Goal: Find specific page/section: Find specific page/section

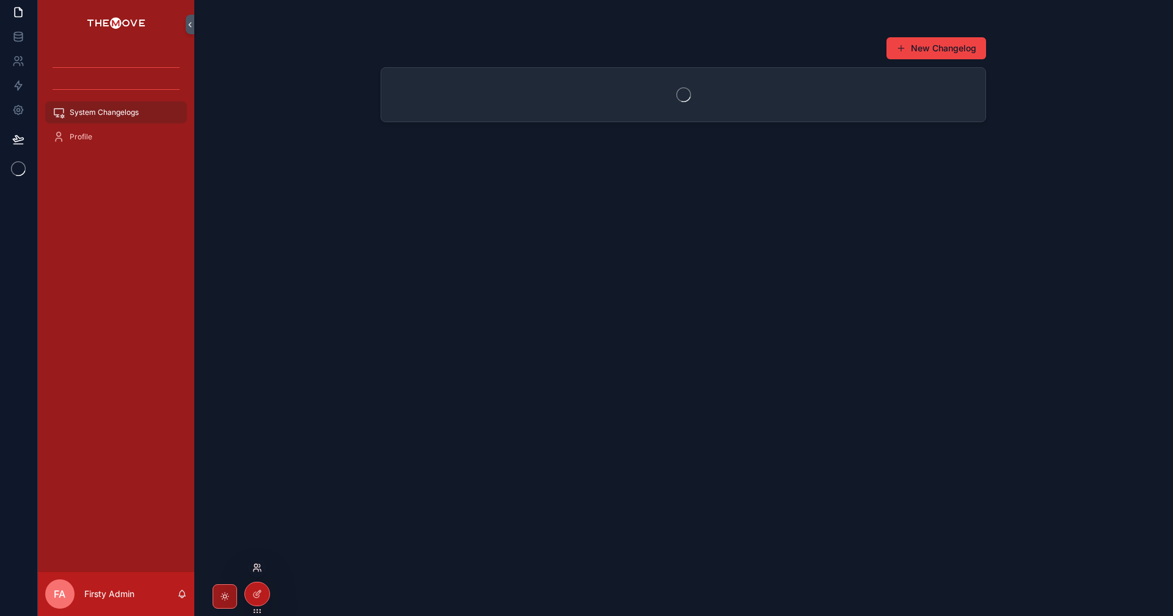
click at [255, 568] on icon at bounding box center [257, 568] width 10 height 10
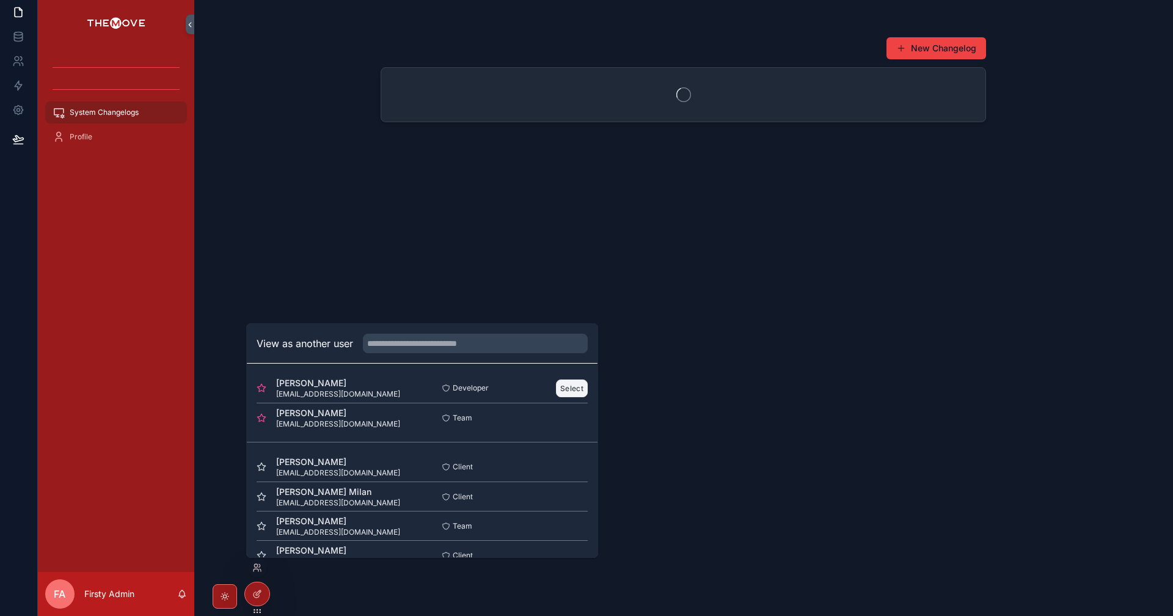
click at [566, 382] on button "Select" at bounding box center [572, 388] width 32 height 18
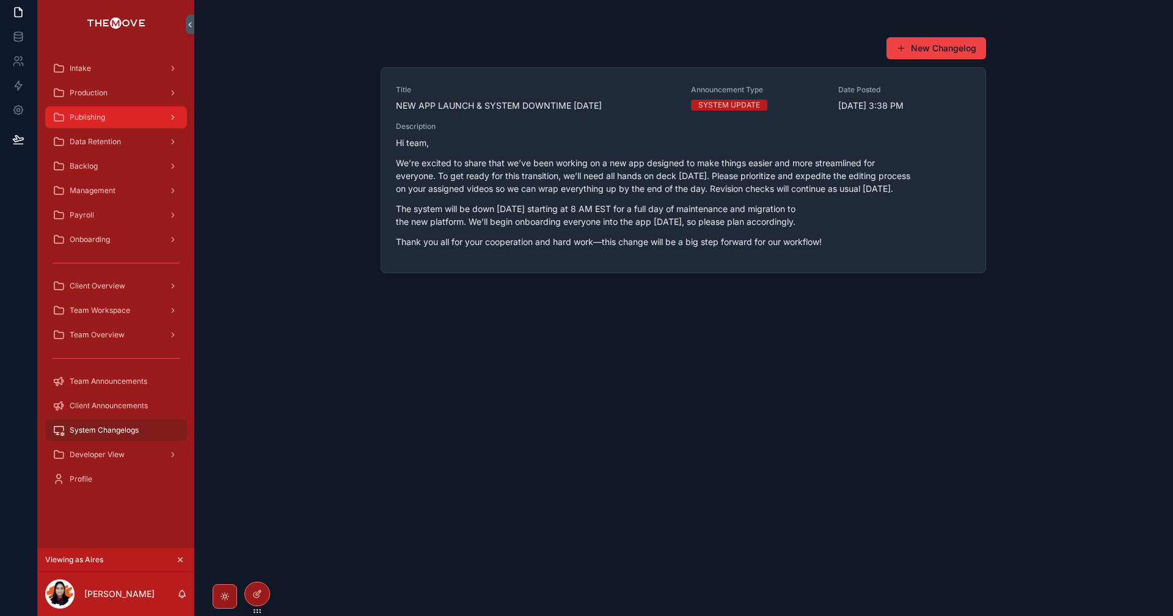
click at [143, 115] on div "Publishing" at bounding box center [116, 118] width 127 height 20
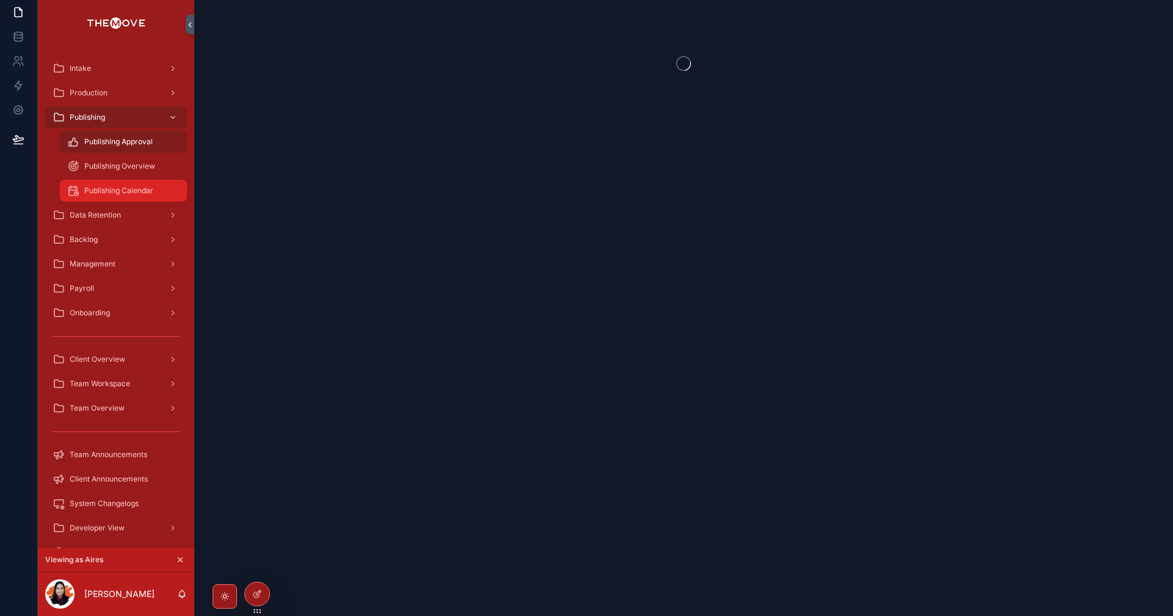
click at [142, 192] on span "Publishing Calendar" at bounding box center [118, 191] width 69 height 10
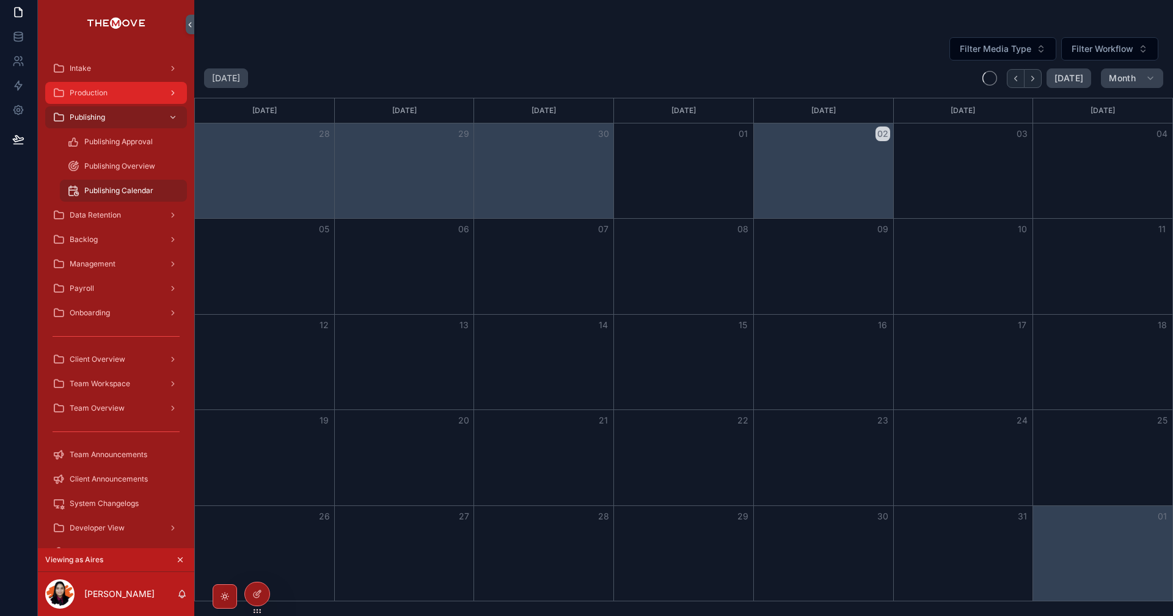
click at [138, 87] on div "Production" at bounding box center [116, 93] width 127 height 20
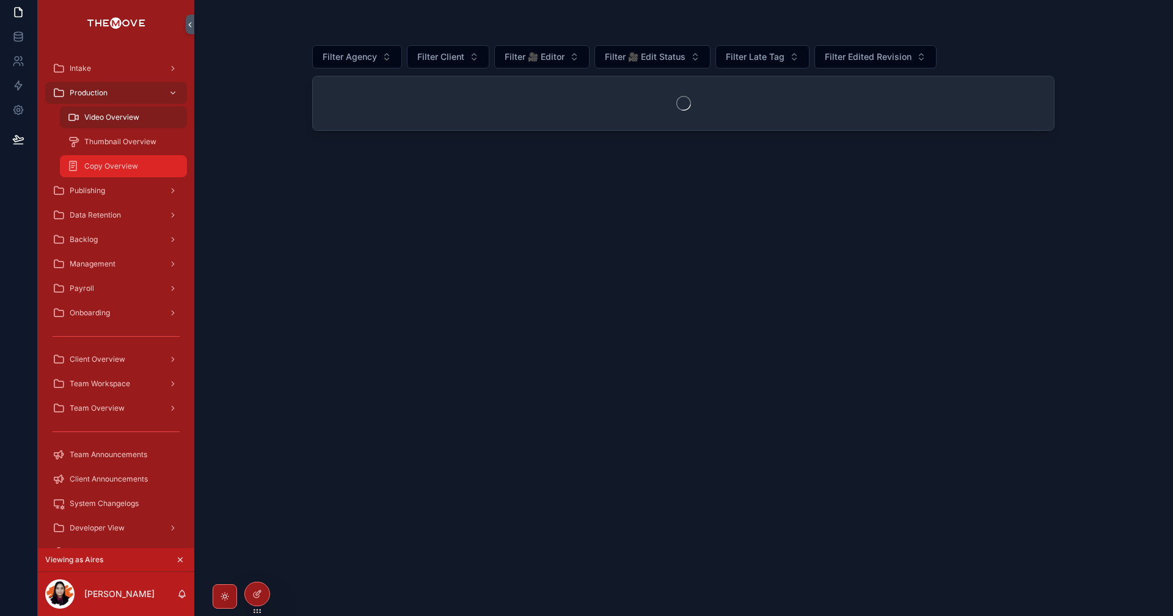
click at [146, 163] on div "Copy Overview" at bounding box center [123, 166] width 112 height 20
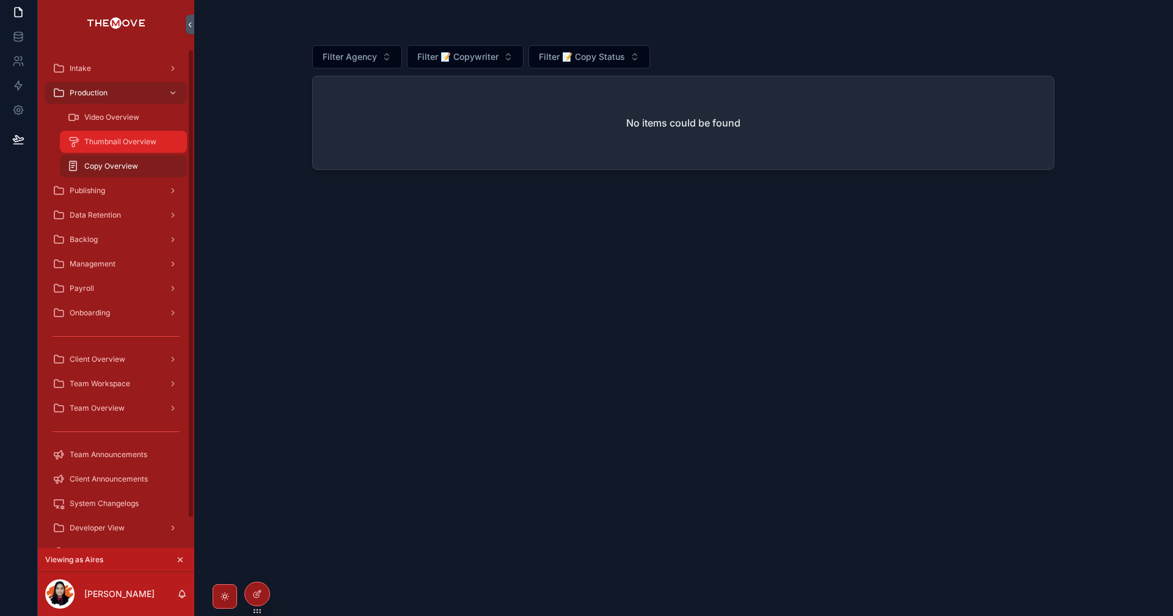
click at [113, 142] on span "Thumbnail Overview" at bounding box center [120, 142] width 72 height 10
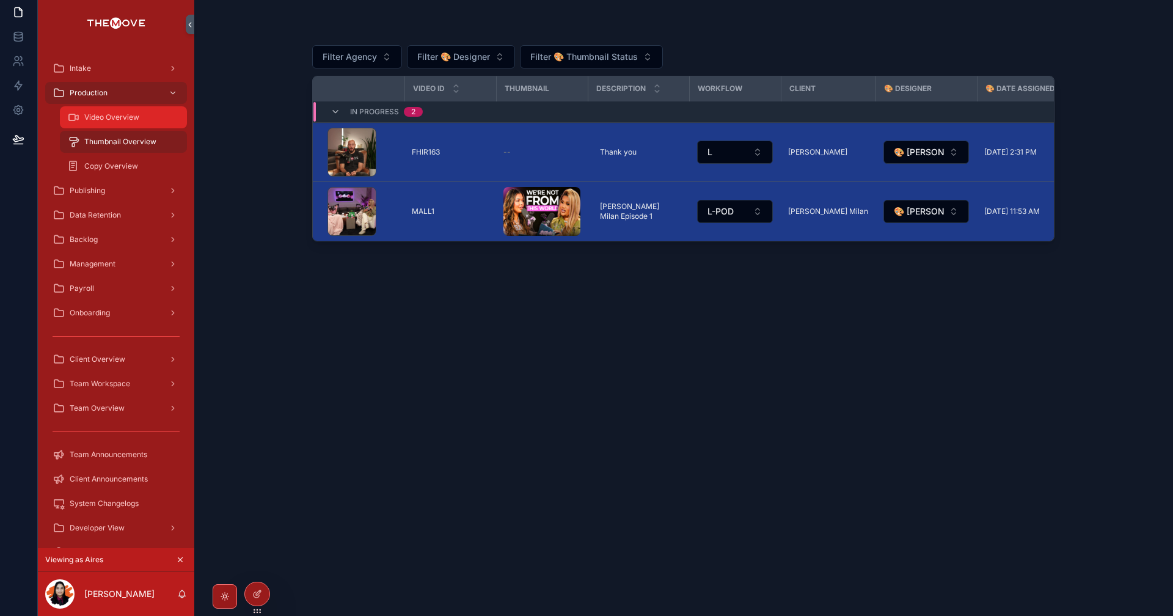
click at [122, 112] on div "Video Overview" at bounding box center [123, 118] width 112 height 20
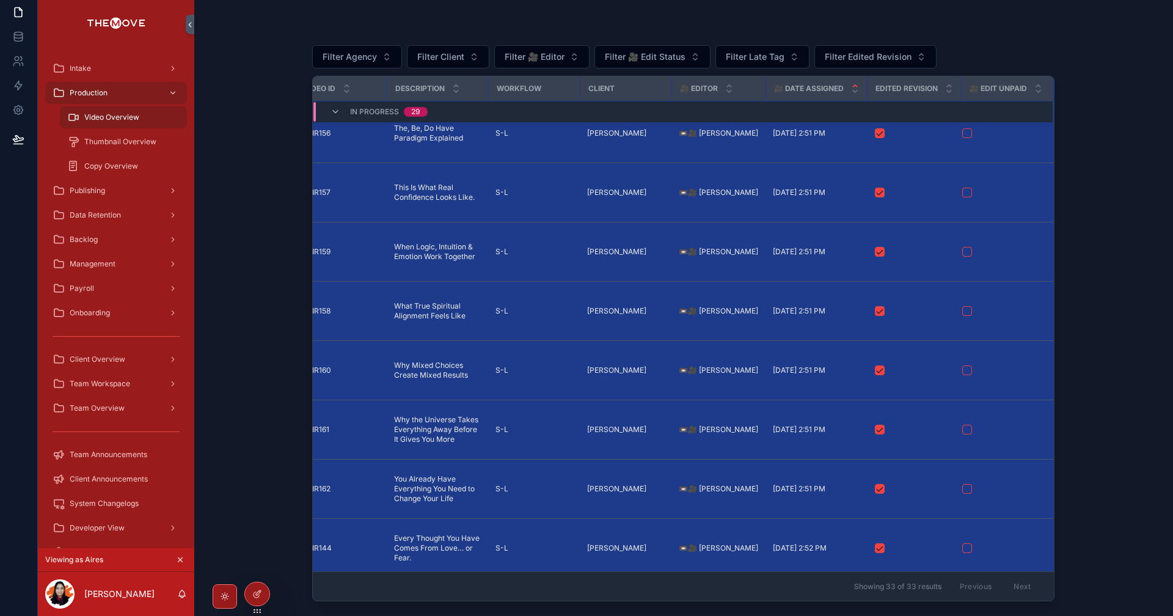
scroll to position [1547, 120]
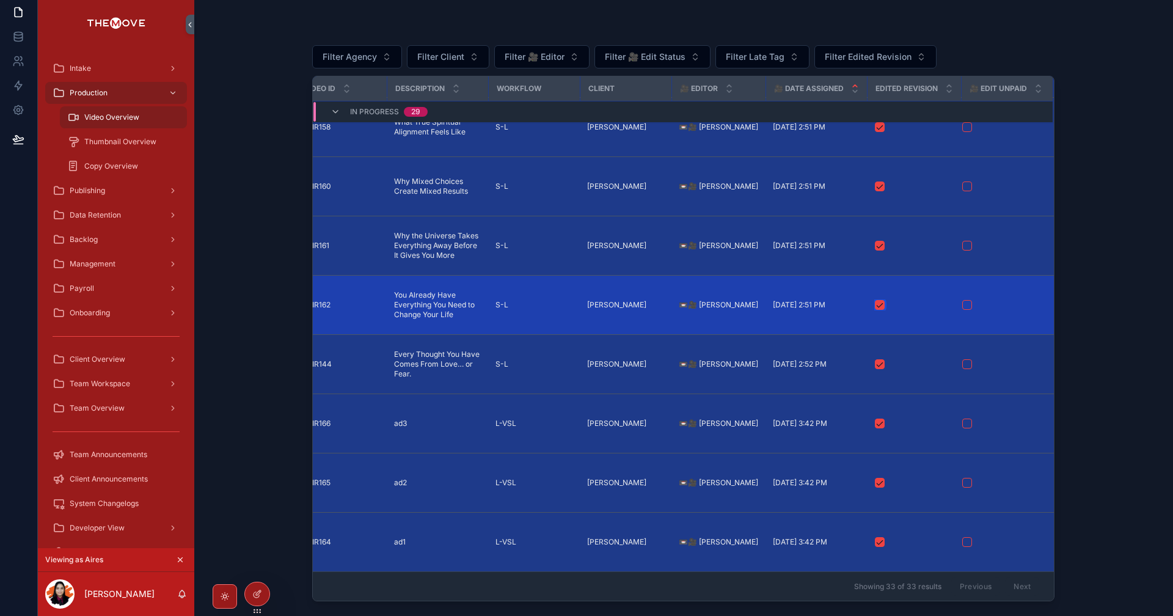
click at [876, 300] on button "scrollable content" at bounding box center [880, 305] width 10 height 10
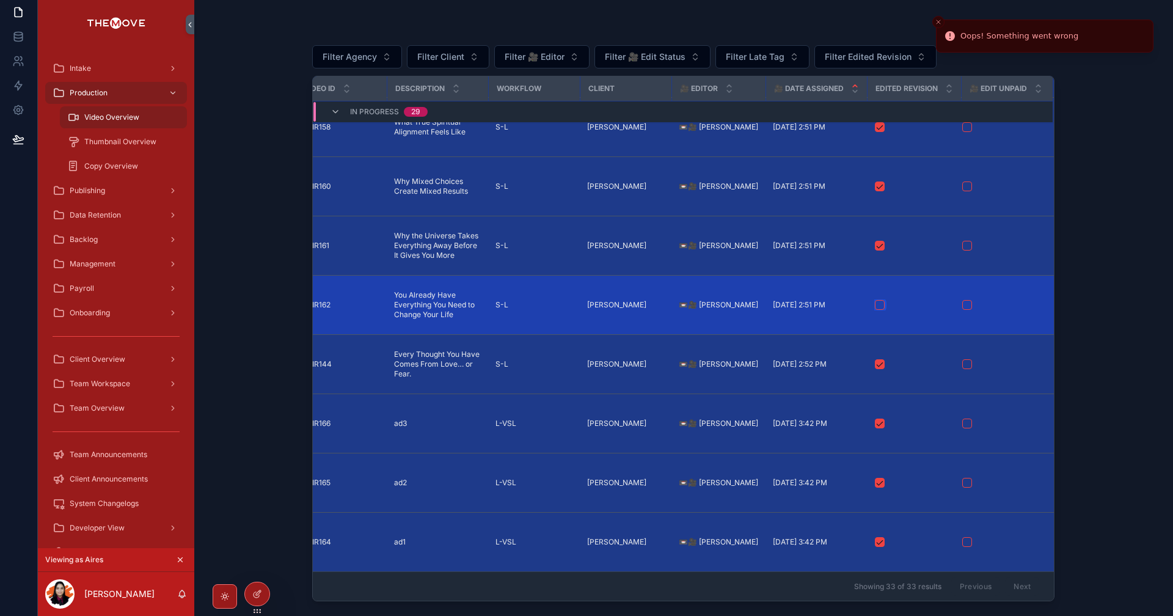
click at [875, 300] on button "scrollable content" at bounding box center [880, 305] width 10 height 10
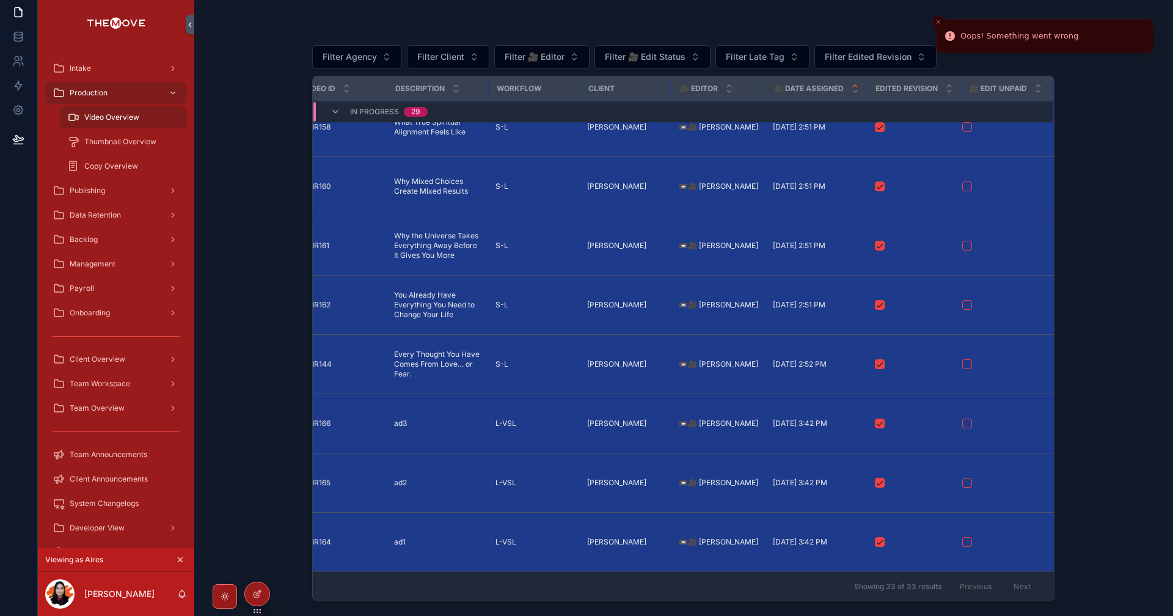
click at [941, 23] on icon "Close toast" at bounding box center [938, 21] width 7 height 7
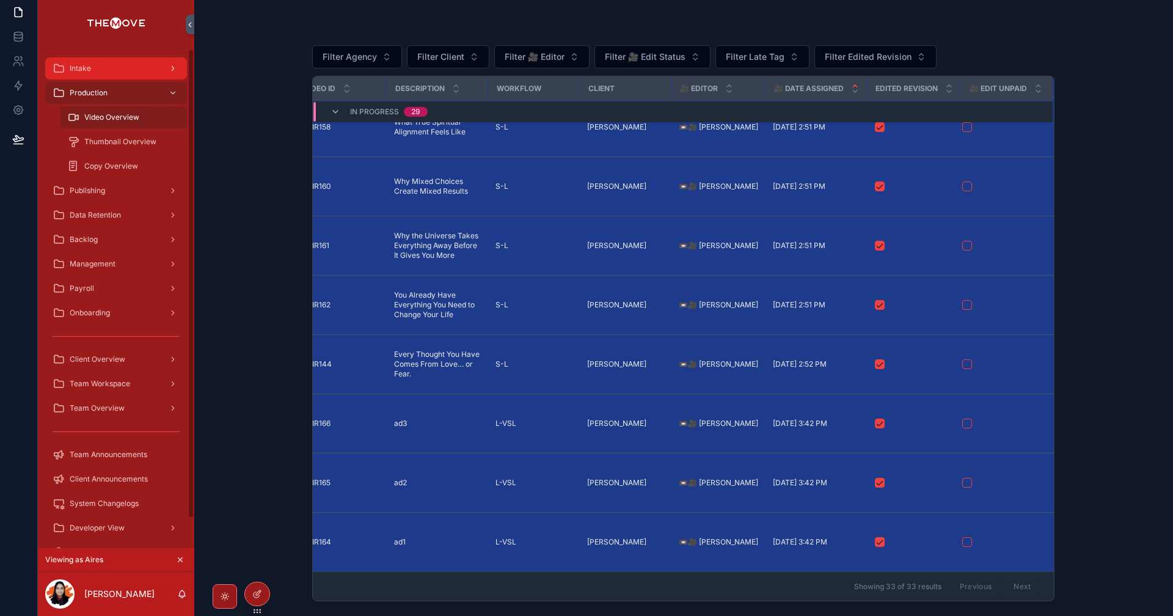
click at [100, 60] on div "Intake" at bounding box center [116, 69] width 127 height 20
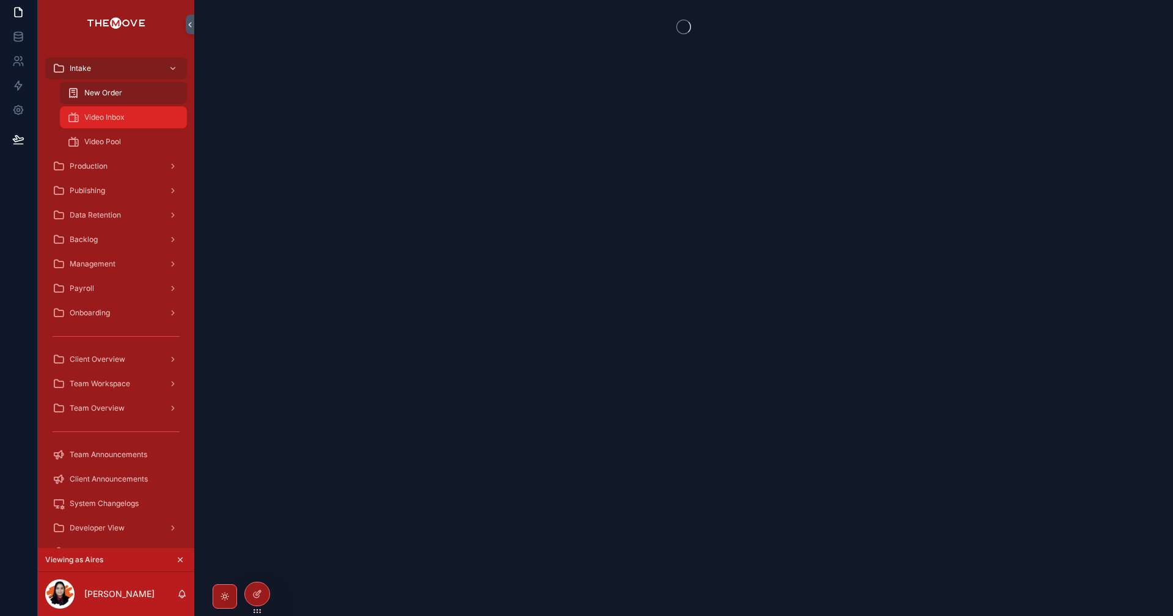
click at [133, 127] on link "Video Inbox" at bounding box center [123, 117] width 127 height 22
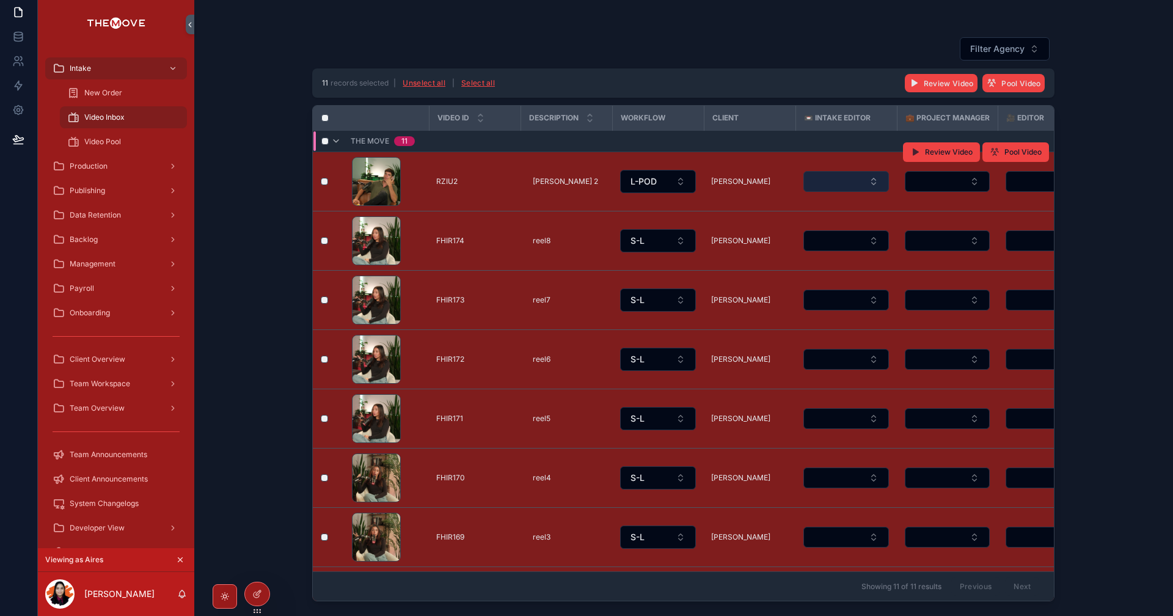
click at [860, 174] on button "Select Button" at bounding box center [847, 181] width 86 height 21
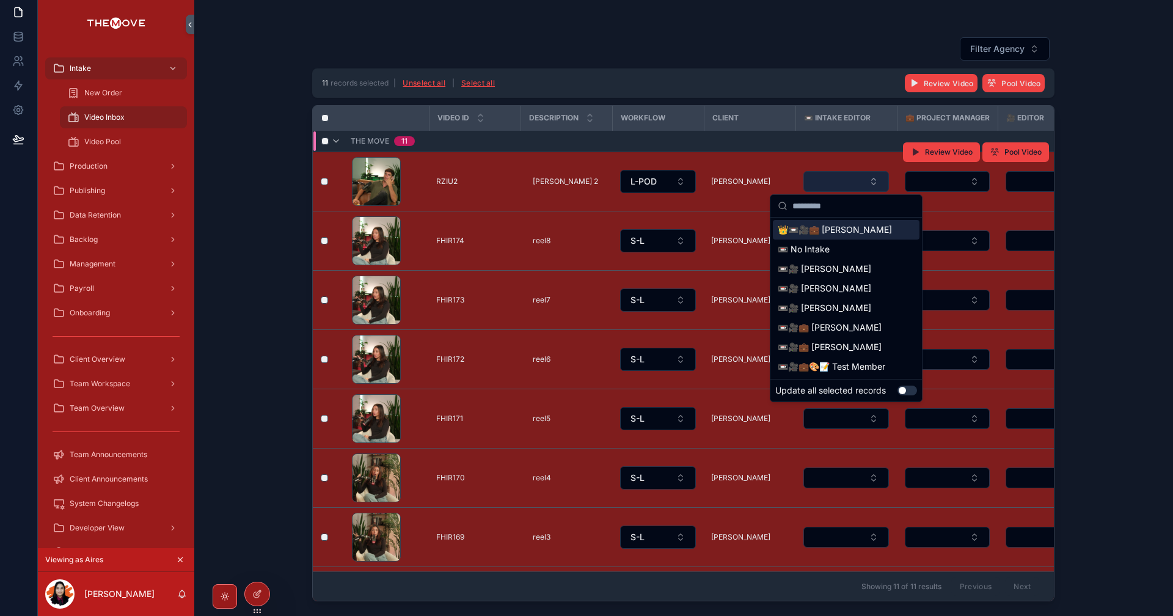
click at [858, 179] on button "Select Button" at bounding box center [847, 181] width 86 height 21
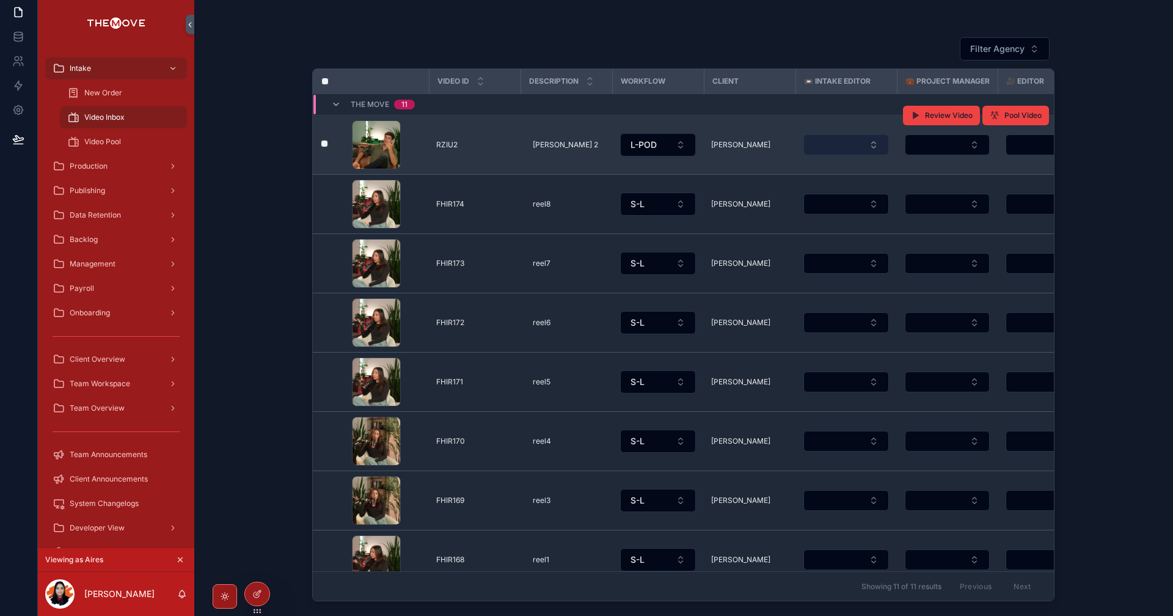
click at [845, 141] on button "Select Button" at bounding box center [847, 144] width 86 height 21
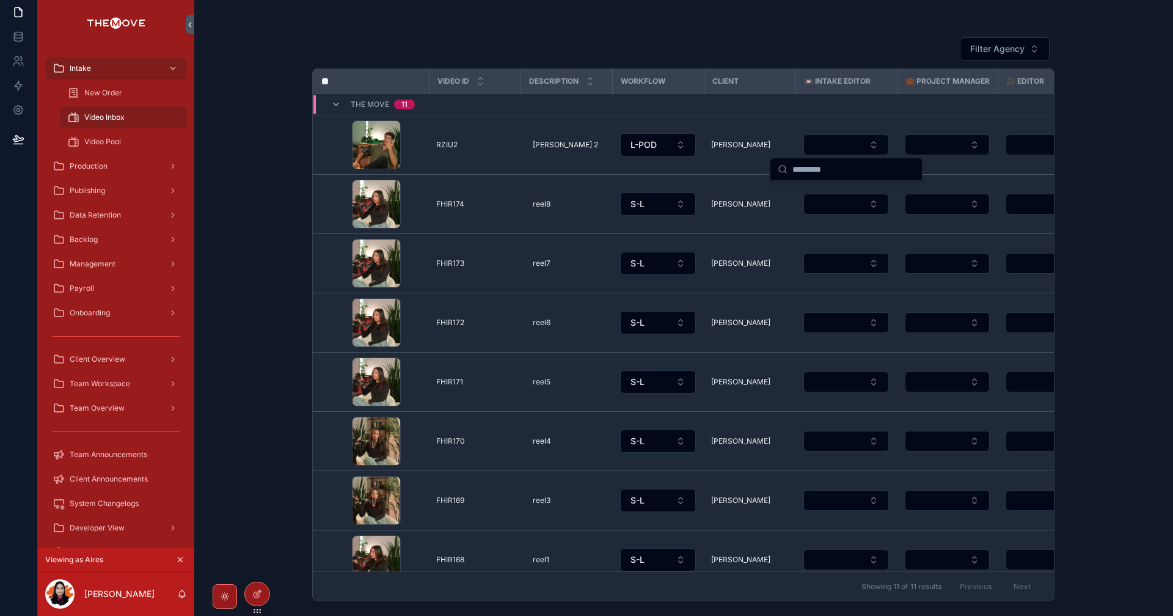
click at [260, 214] on div "Filter Agency Video ID Description Workflow Client 📼 Intake Editor 💼 Project Ma…" at bounding box center [683, 308] width 979 height 616
